Goal: Find specific page/section: Find specific page/section

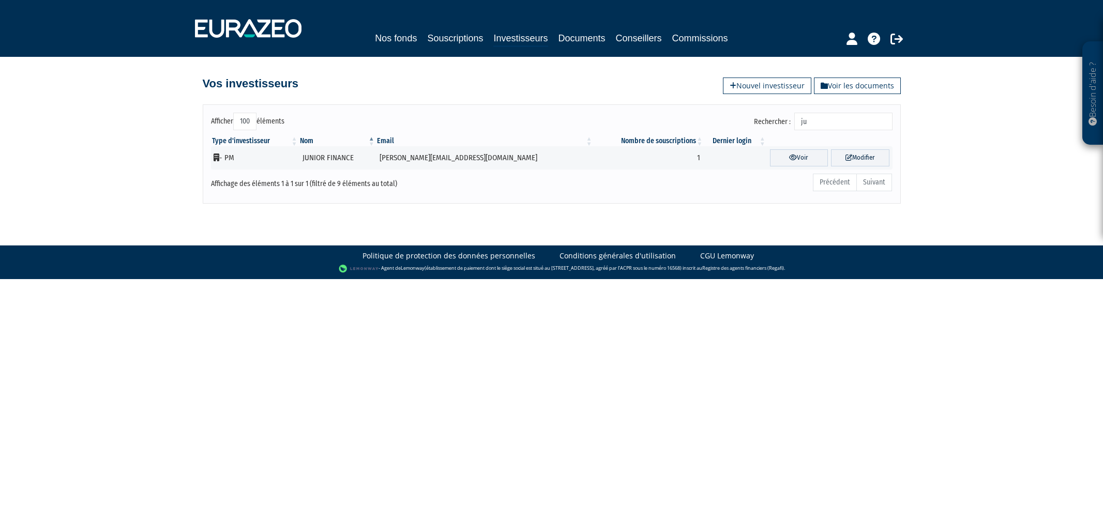
select select "100"
click at [437, 37] on link "Souscriptions" at bounding box center [455, 38] width 56 height 14
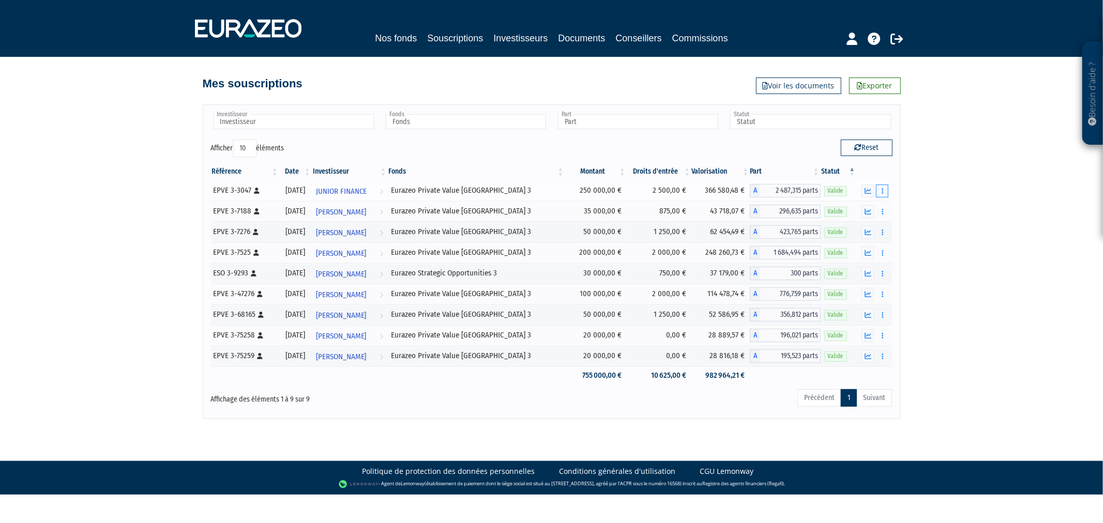
click at [881, 190] on button "button" at bounding box center [882, 191] width 12 height 13
click at [872, 224] on link "Historique de rachat(s)" at bounding box center [842, 228] width 85 height 17
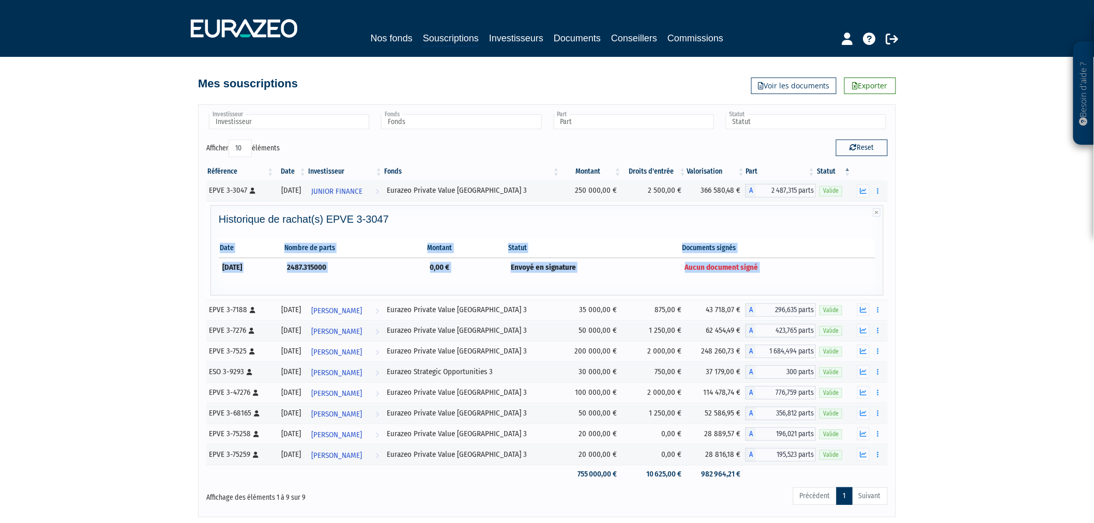
drag, startPoint x: 786, startPoint y: 268, endPoint x: 658, endPoint y: 280, distance: 128.3
click at [658, 280] on div "Historique de rachat(s) EPVE 3-3047 Date Nombre de parts Montant Statut Documen…" at bounding box center [547, 253] width 667 height 79
click at [663, 273] on td "Envoyé en signature" at bounding box center [594, 267] width 174 height 19
drag, startPoint x: 687, startPoint y: 265, endPoint x: 787, endPoint y: 265, distance: 99.8
click at [787, 265] on tr "31/12/2025 2487.315000 0,00 € Envoyé en signature Aucun document signé" at bounding box center [547, 267] width 657 height 19
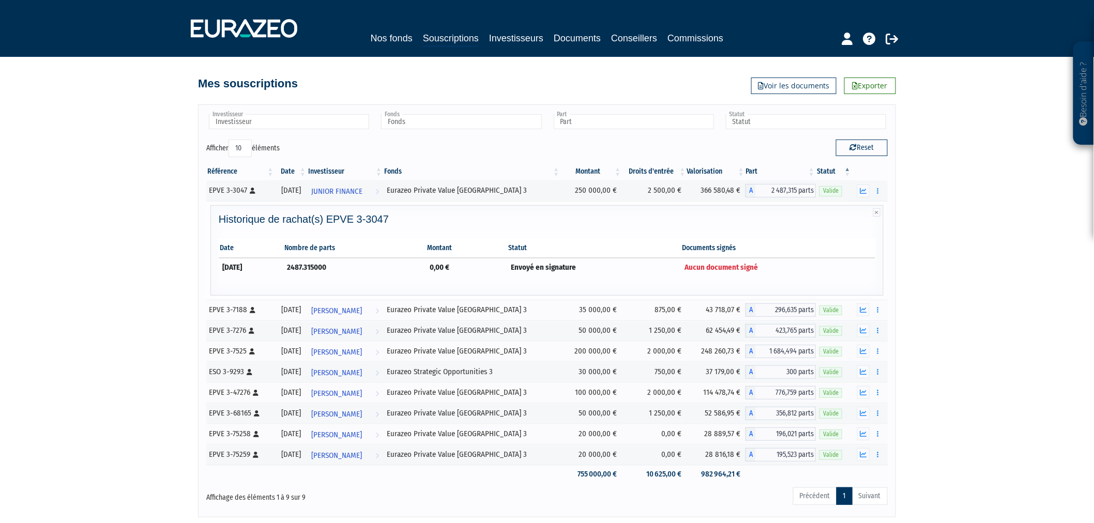
click at [787, 265] on td "Aucun document signé" at bounding box center [779, 267] width 194 height 19
click at [844, 36] on icon at bounding box center [847, 39] width 11 height 12
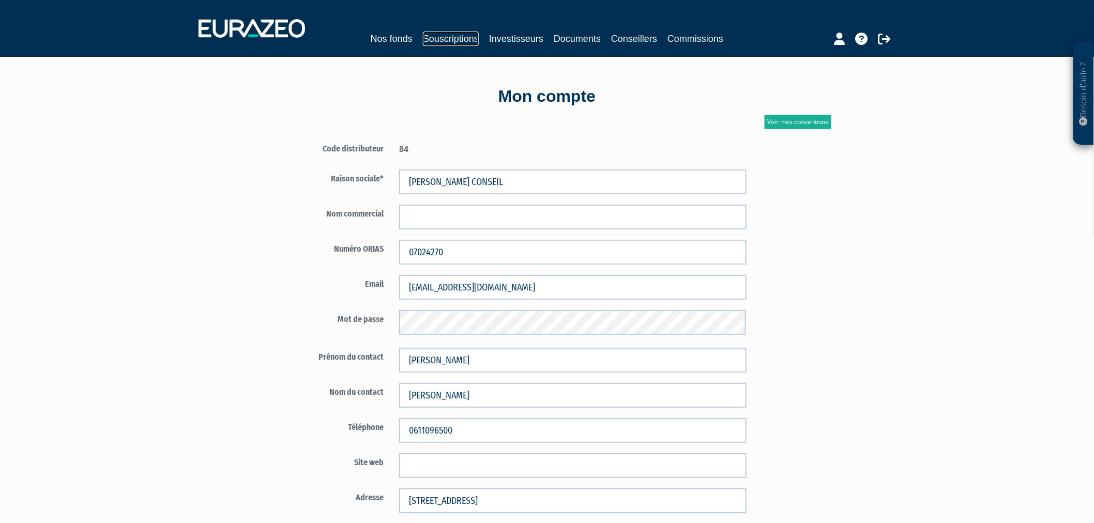
click at [438, 35] on link "Souscriptions" at bounding box center [451, 39] width 56 height 14
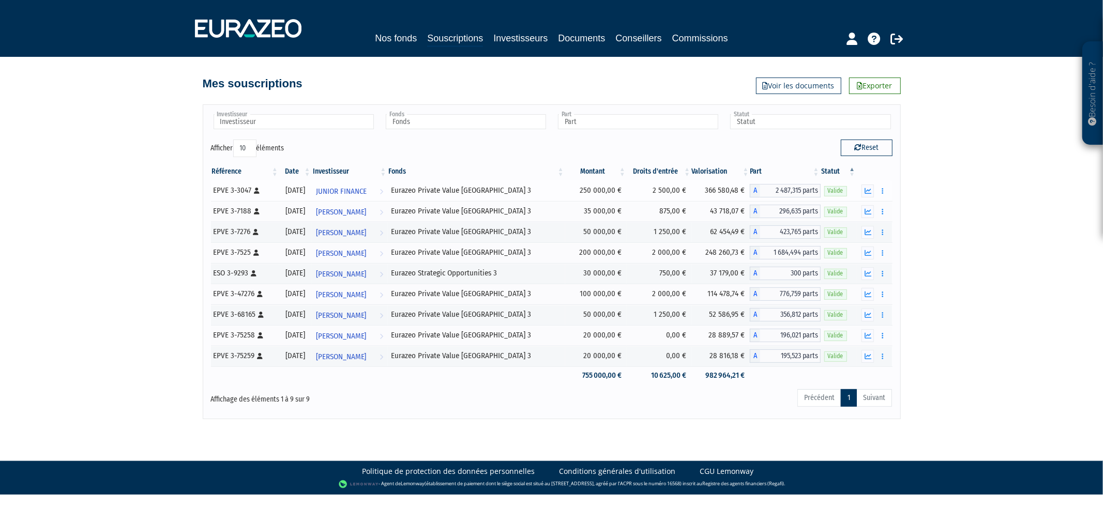
drag, startPoint x: 317, startPoint y: 189, endPoint x: 303, endPoint y: 189, distance: 14.0
click at [303, 189] on div "[DATE]" at bounding box center [295, 190] width 25 height 11
click at [497, 40] on link "Investisseurs" at bounding box center [520, 38] width 54 height 14
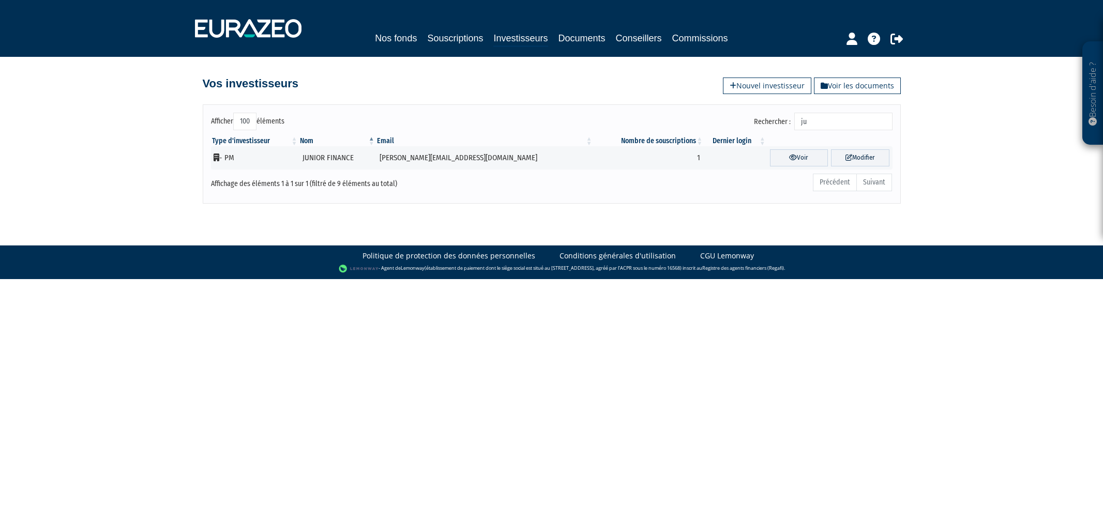
select select "100"
click at [817, 121] on input "ju" at bounding box center [843, 122] width 98 height 18
type input "j"
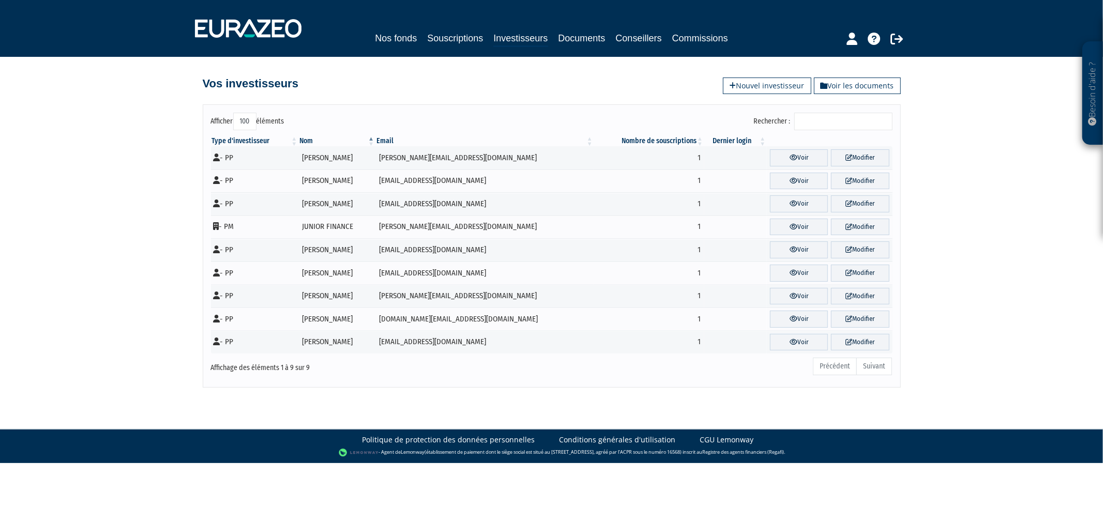
click at [811, 121] on input "Rechercher :" at bounding box center [843, 122] width 98 height 18
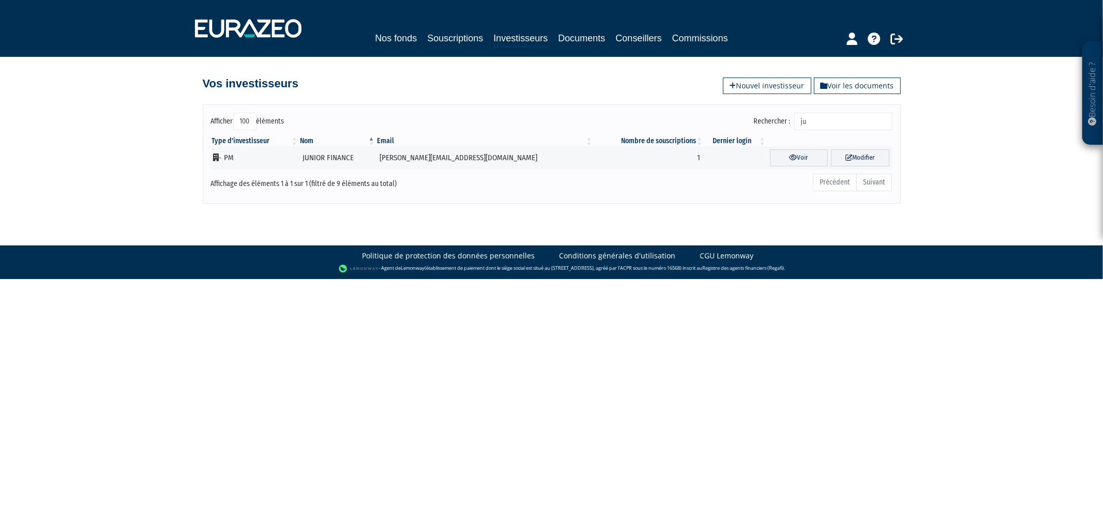
type input "ju"
click at [431, 29] on div "Nos fonds Souscriptions Investisseurs Documents Conseillers Commissions" at bounding box center [551, 28] width 729 height 38
click at [437, 37] on link "Souscriptions" at bounding box center [455, 38] width 56 height 14
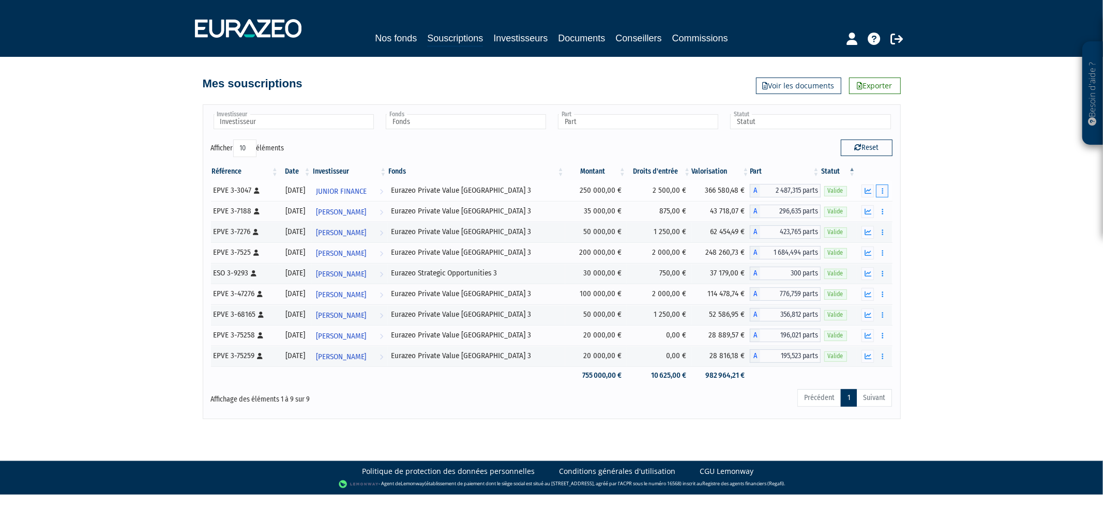
click at [888, 187] on button "button" at bounding box center [882, 191] width 12 height 13
click at [865, 228] on link "Historique de rachat(s)" at bounding box center [842, 228] width 85 height 17
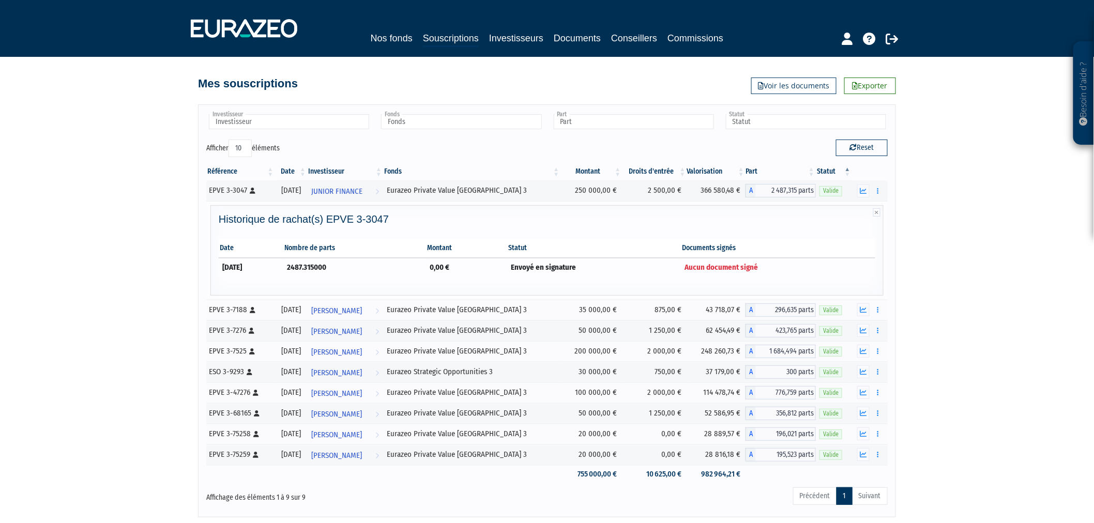
click at [744, 263] on span "Aucun document signé" at bounding box center [721, 267] width 73 height 9
click at [804, 260] on td "Aucun document signé" at bounding box center [779, 267] width 194 height 19
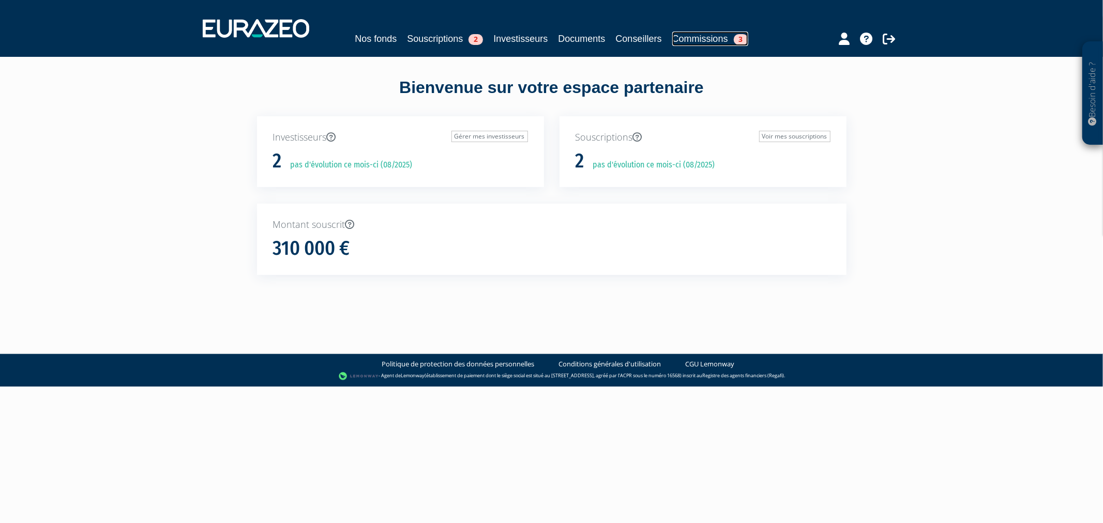
click at [712, 37] on link "Commissions 3" at bounding box center [710, 39] width 76 height 14
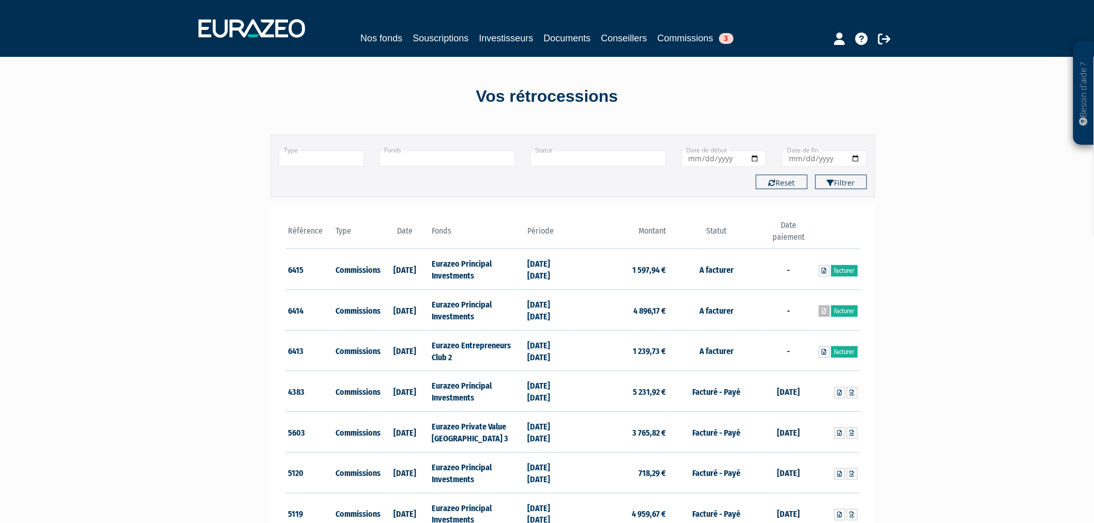
click at [825, 311] on icon at bounding box center [824, 311] width 5 height 6
click at [822, 269] on icon at bounding box center [824, 271] width 5 height 6
click at [825, 309] on icon at bounding box center [824, 311] width 5 height 6
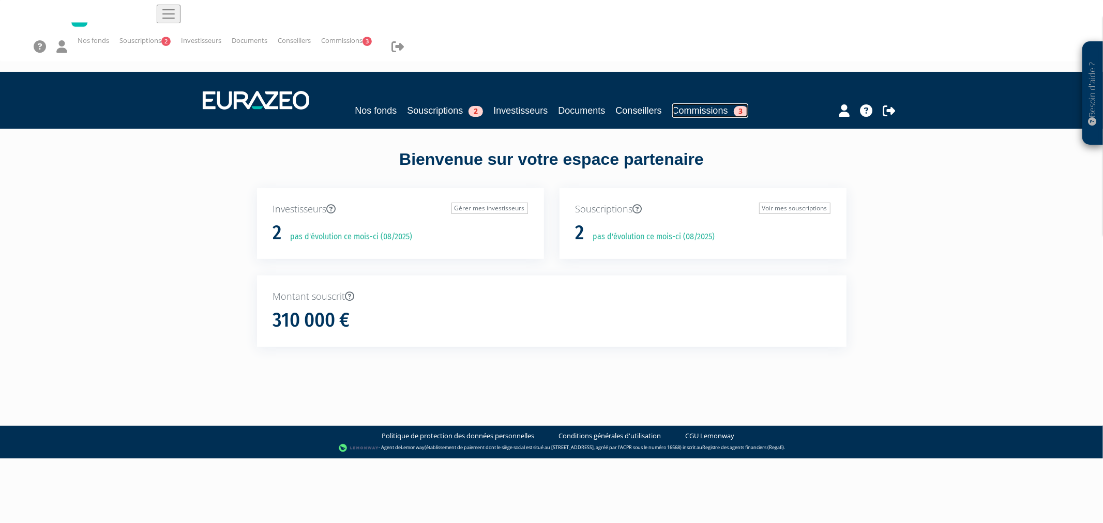
click at [702, 103] on link "Commissions 3" at bounding box center [710, 110] width 76 height 14
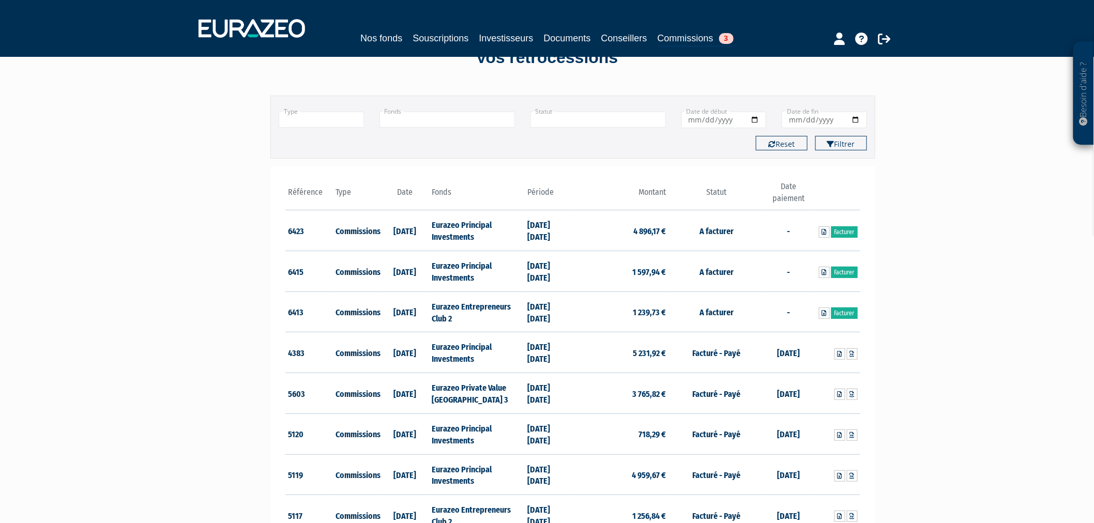
scroll to position [57, 0]
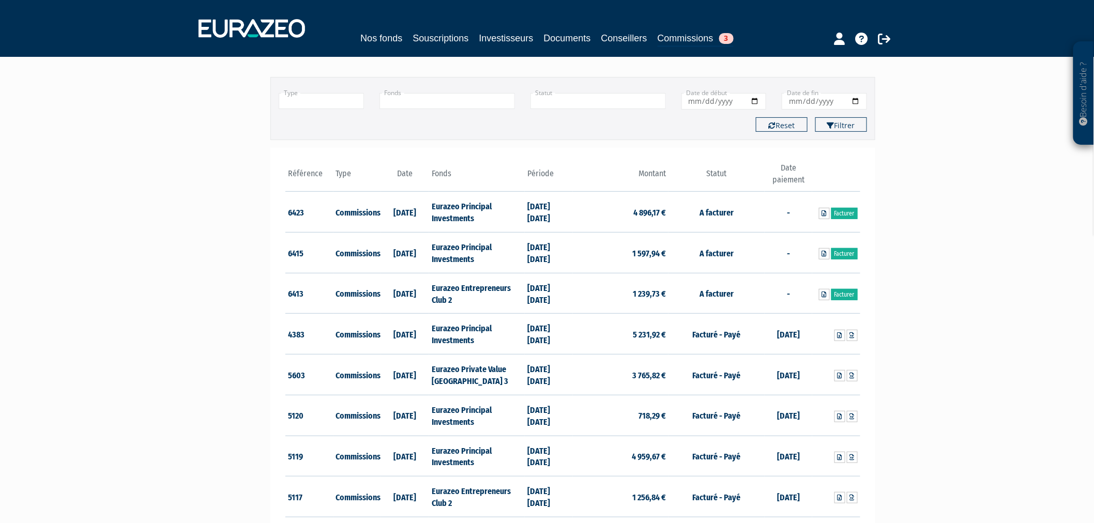
click at [547, 104] on input "text" at bounding box center [599, 101] width 136 height 16
click at [499, 97] on input "text" at bounding box center [448, 101] width 136 height 16
type input "+"
click at [825, 296] on icon at bounding box center [824, 295] width 5 height 6
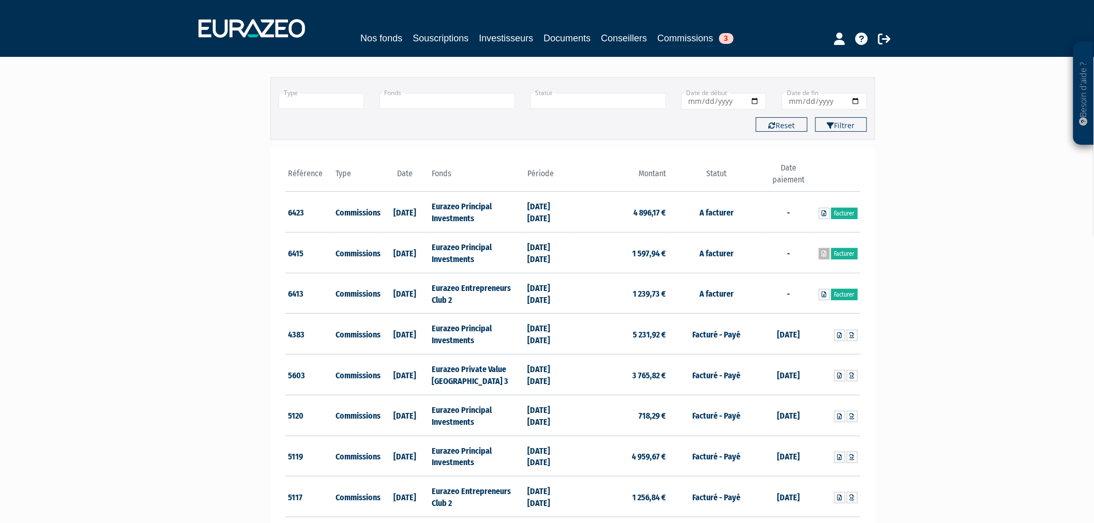
click at [819, 252] on link at bounding box center [824, 253] width 11 height 11
click at [822, 213] on icon at bounding box center [824, 214] width 5 height 6
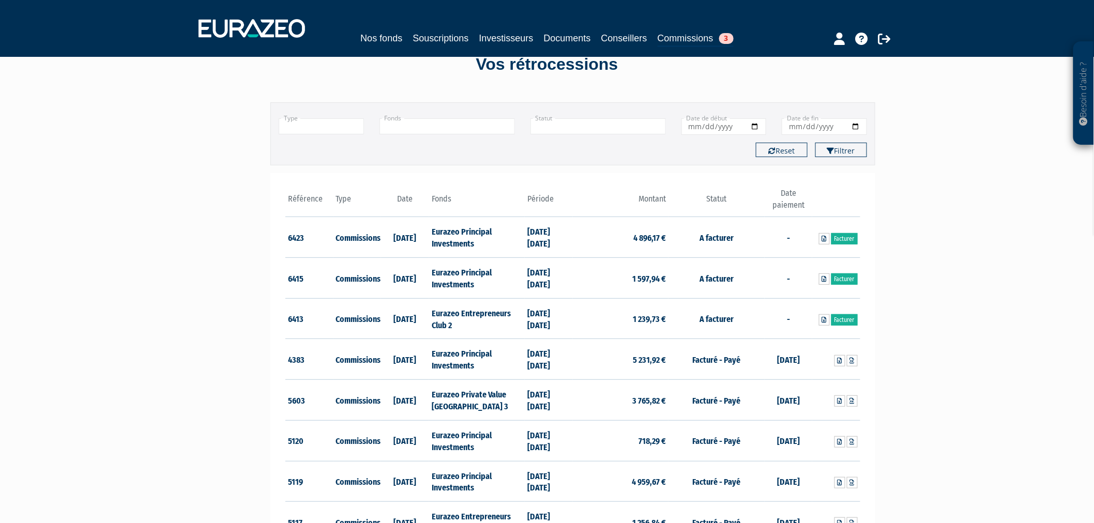
scroll to position [0, 0]
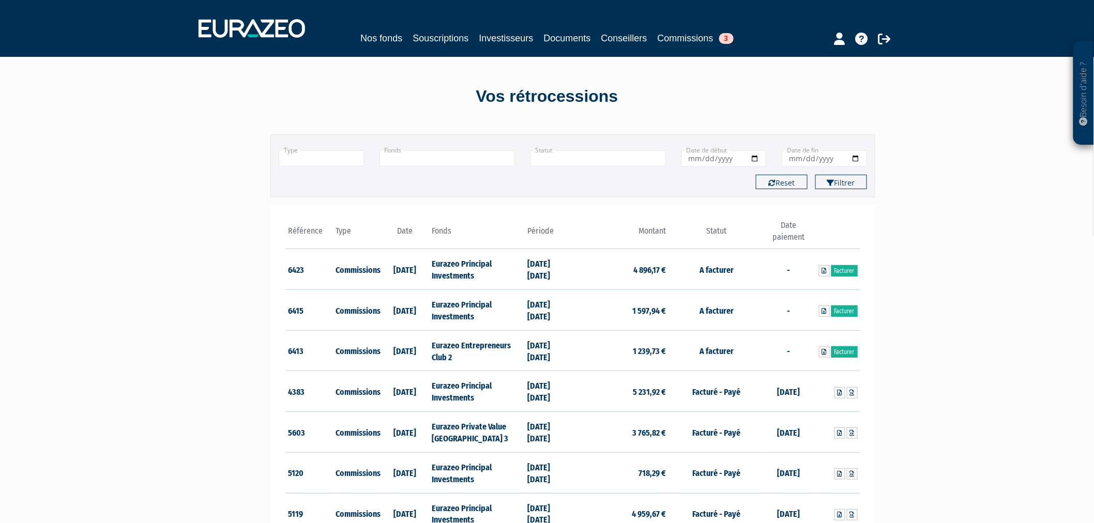
click at [436, 151] on input "text" at bounding box center [448, 159] width 136 height 16
click at [446, 179] on li "Eurazeo Private Value [GEOGRAPHIC_DATA] 3" at bounding box center [447, 189] width 134 height 21
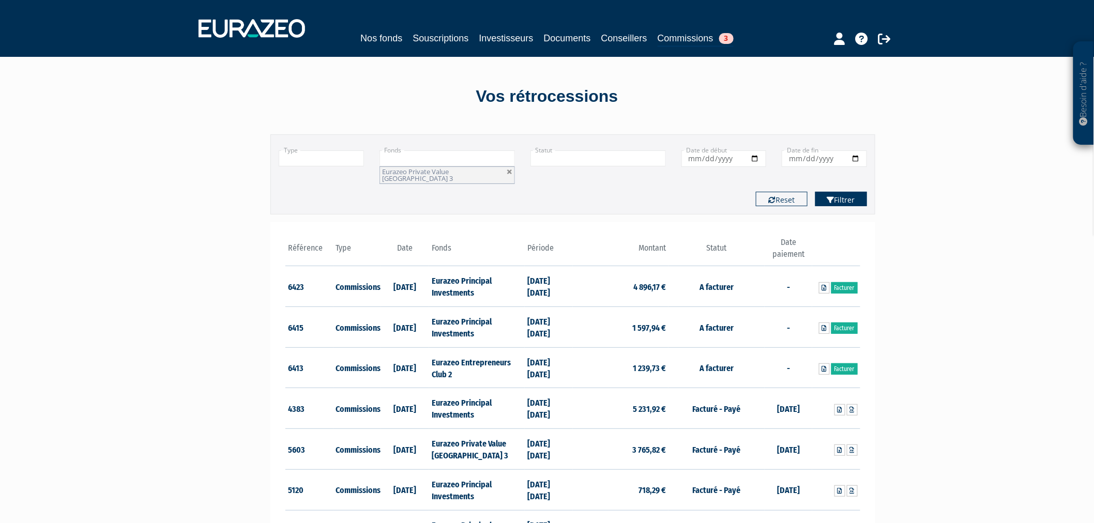
click at [844, 192] on button "Filtrer" at bounding box center [842, 199] width 52 height 14
